Goal: Navigation & Orientation: Find specific page/section

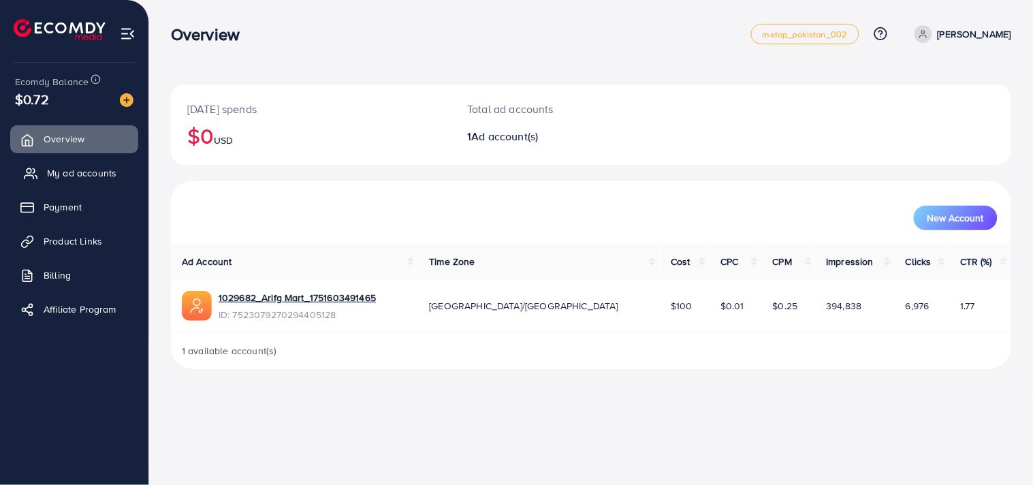
click at [106, 173] on span "My ad accounts" at bounding box center [81, 173] width 69 height 14
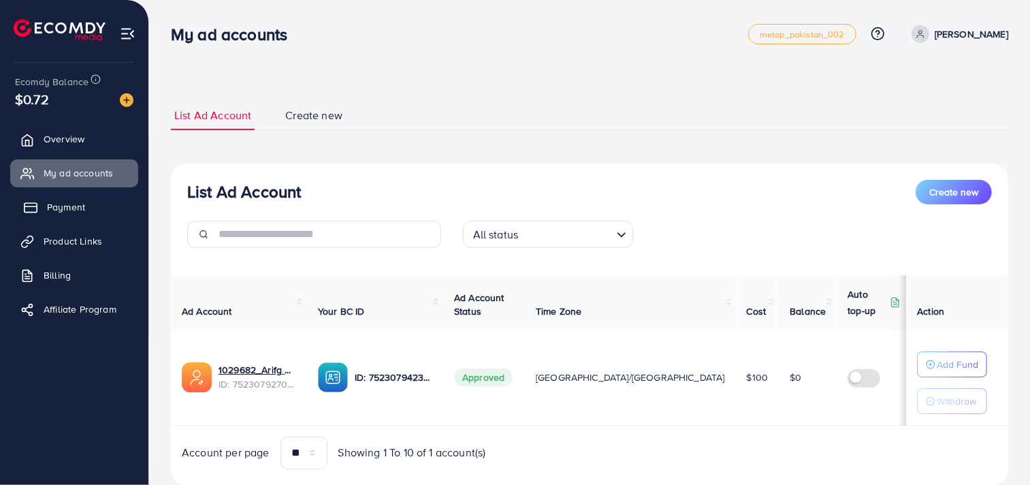
click at [103, 193] on link "Payment" at bounding box center [74, 206] width 128 height 27
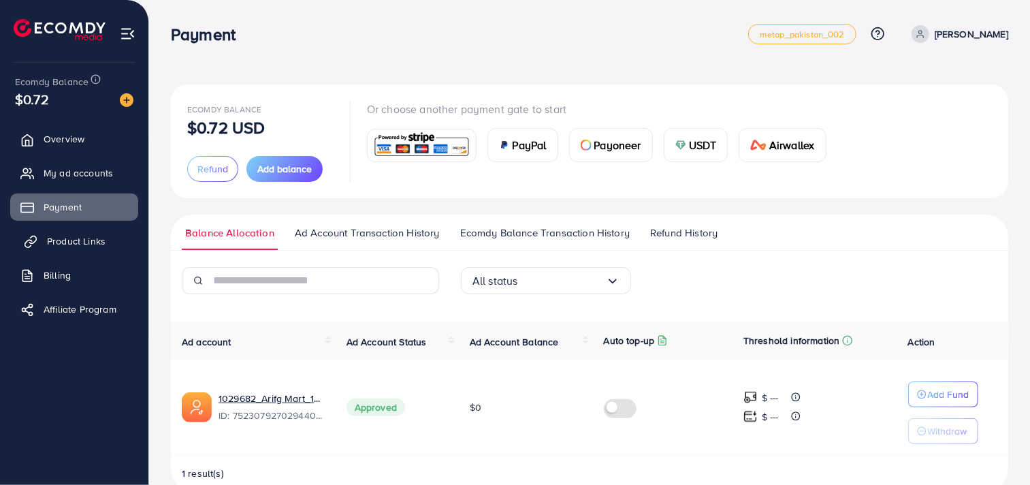
click at [92, 240] on span "Product Links" at bounding box center [76, 241] width 59 height 14
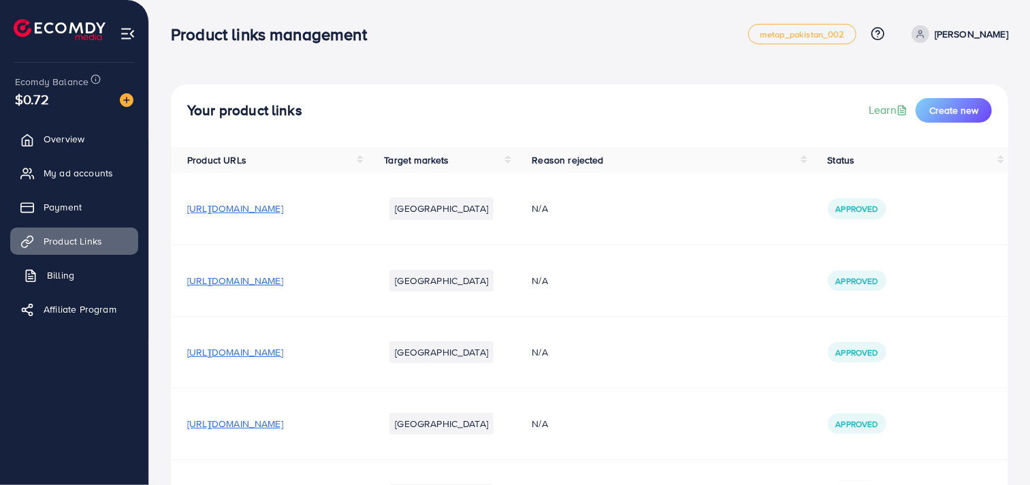
click at [79, 272] on link "Billing" at bounding box center [74, 274] width 128 height 27
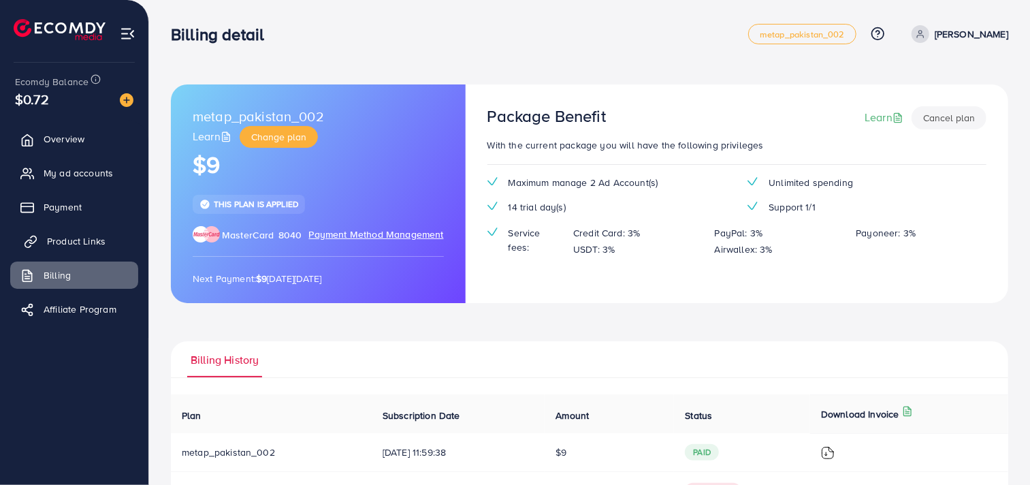
click at [84, 248] on link "Product Links" at bounding box center [74, 240] width 128 height 27
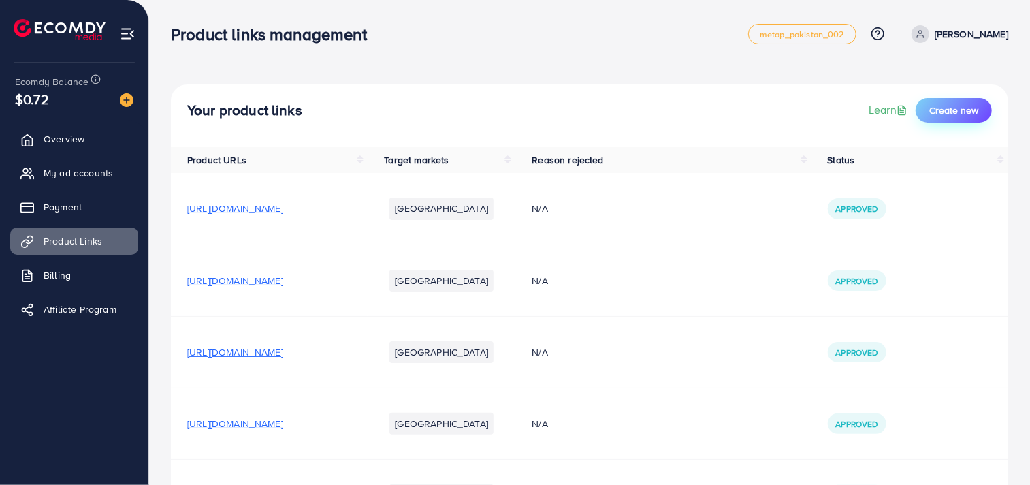
click at [944, 113] on span "Create new" at bounding box center [953, 110] width 49 height 14
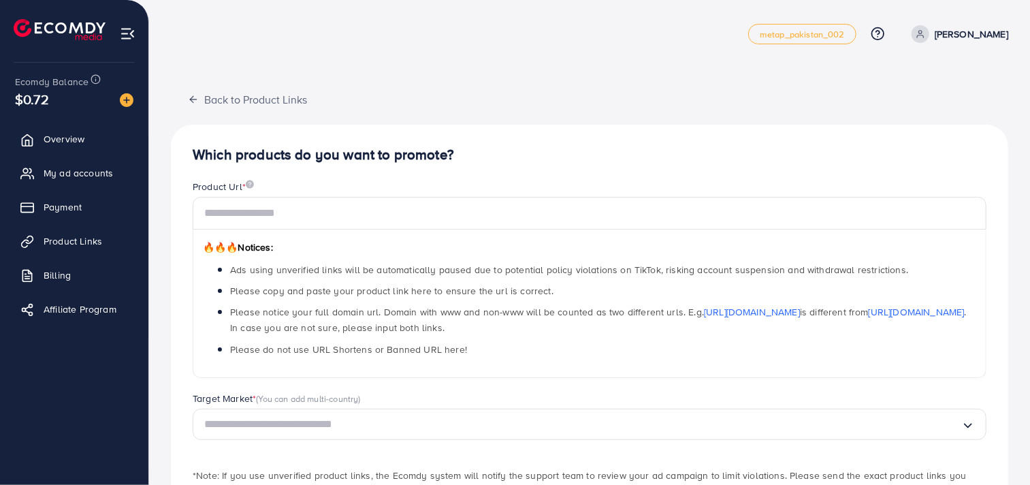
click at [39, 20] on img at bounding box center [60, 29] width 92 height 21
